Goal: Find specific page/section: Find specific page/section

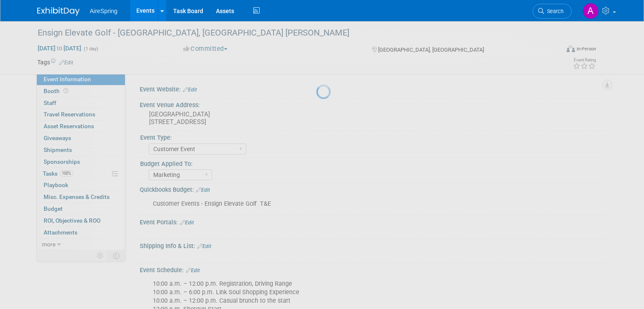
select select "Customer Event"
select select "Marketing"
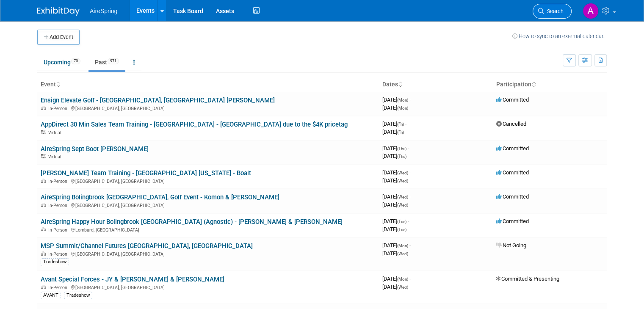
click at [567, 7] on link "Search" at bounding box center [551, 11] width 39 height 15
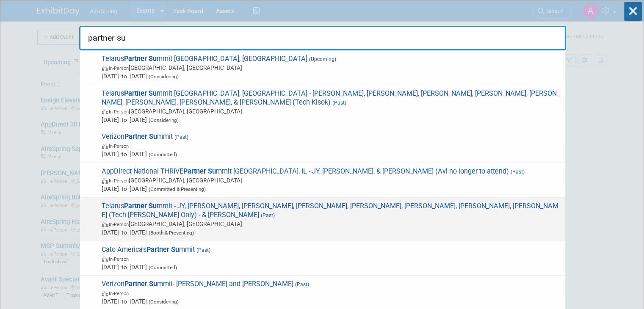
type input "partner su"
click at [234, 220] on span "In-Person [GEOGRAPHIC_DATA], [GEOGRAPHIC_DATA]" at bounding box center [331, 224] width 459 height 8
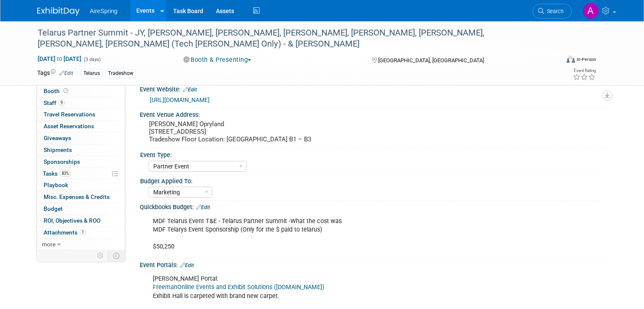
select select "Partner Event"
select select "Marketing"
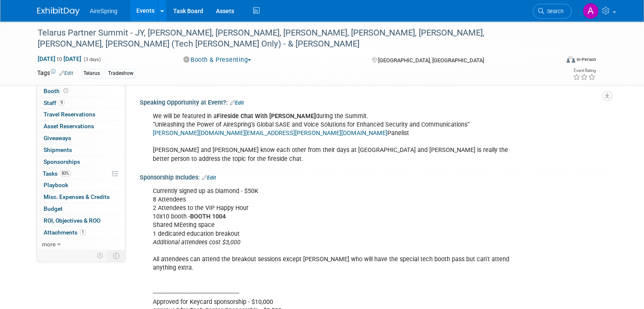
scroll to position [1354, 0]
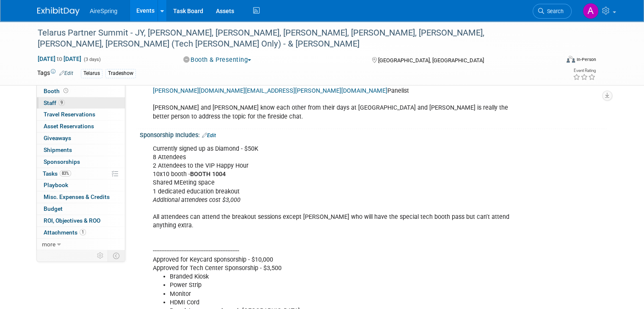
click at [67, 101] on link "9 Staff 9" at bounding box center [81, 102] width 88 height 11
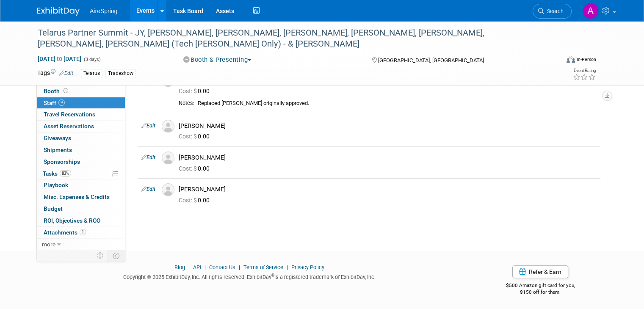
scroll to position [113, 0]
